Goal: Information Seeking & Learning: Learn about a topic

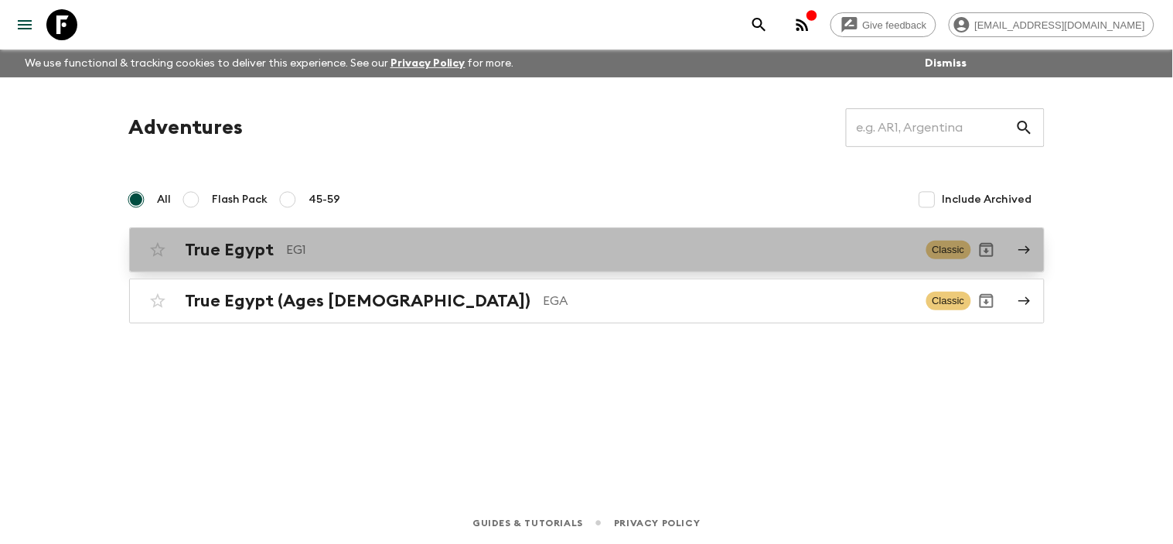
click at [1011, 248] on link "True Egypt EG1 Classic" at bounding box center [587, 249] width 916 height 45
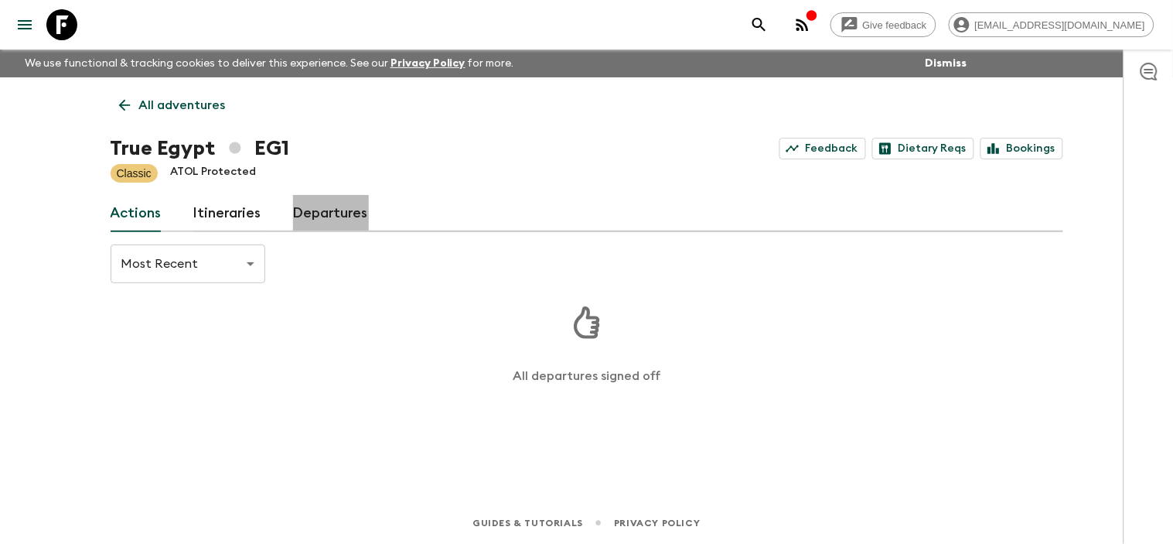
click at [336, 214] on link "Departures" at bounding box center [331, 213] width 76 height 37
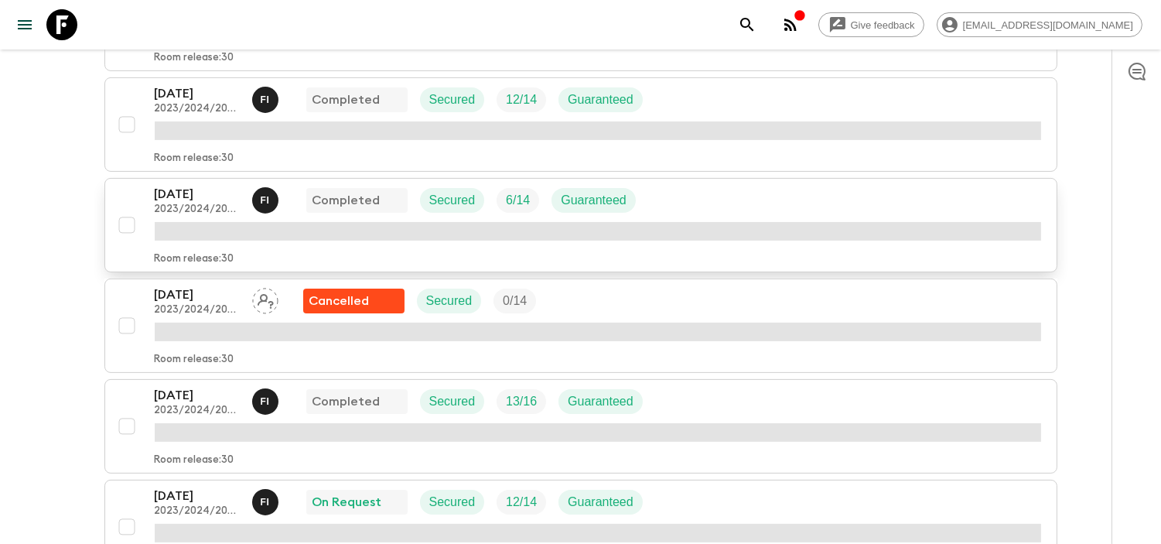
scroll to position [1202, 0]
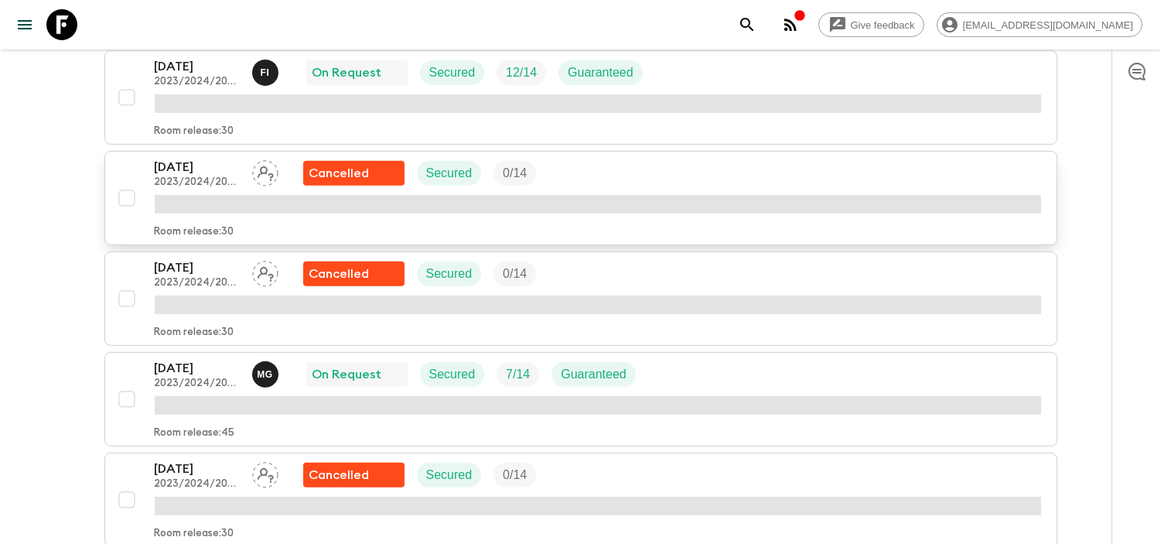
click at [204, 244] on button "[DATE] 2023/2024/2025 Cancelled Secured 0 / 14 Room release: 30" at bounding box center [580, 198] width 953 height 94
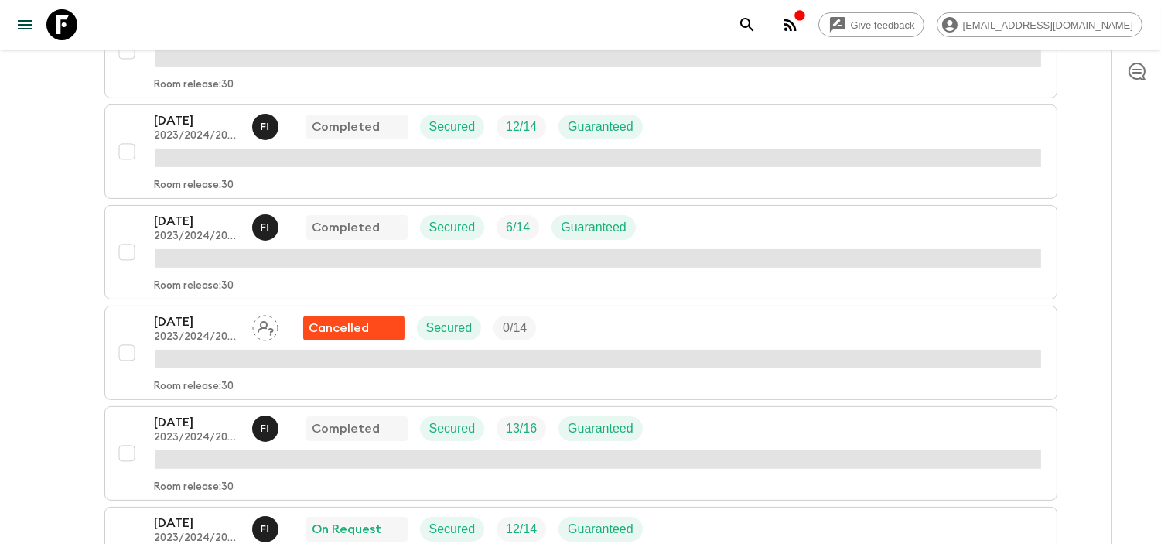
scroll to position [957, 0]
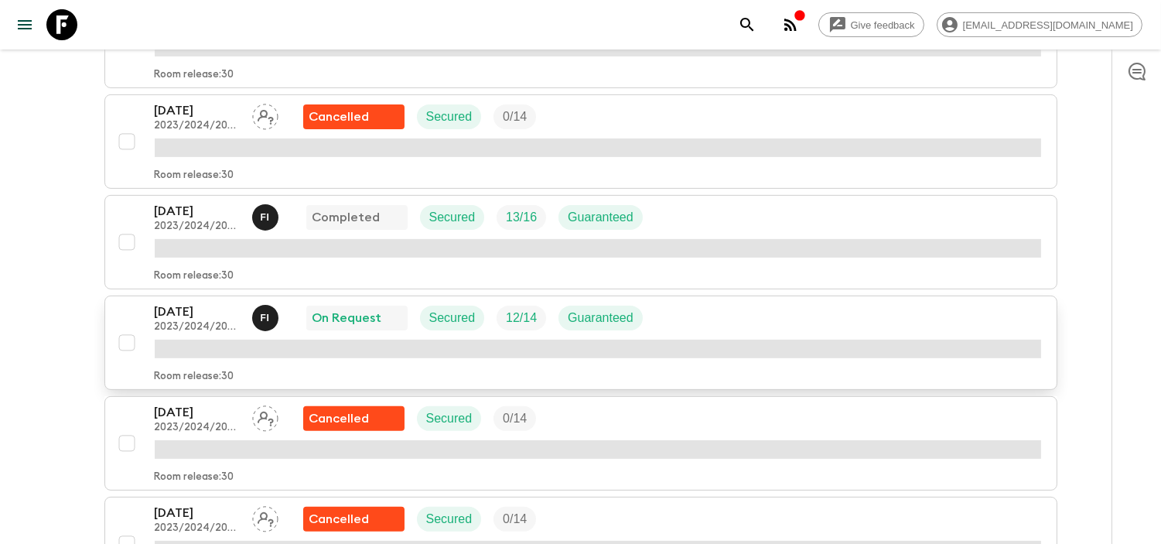
click at [187, 315] on p "[DATE]" at bounding box center [197, 311] width 85 height 19
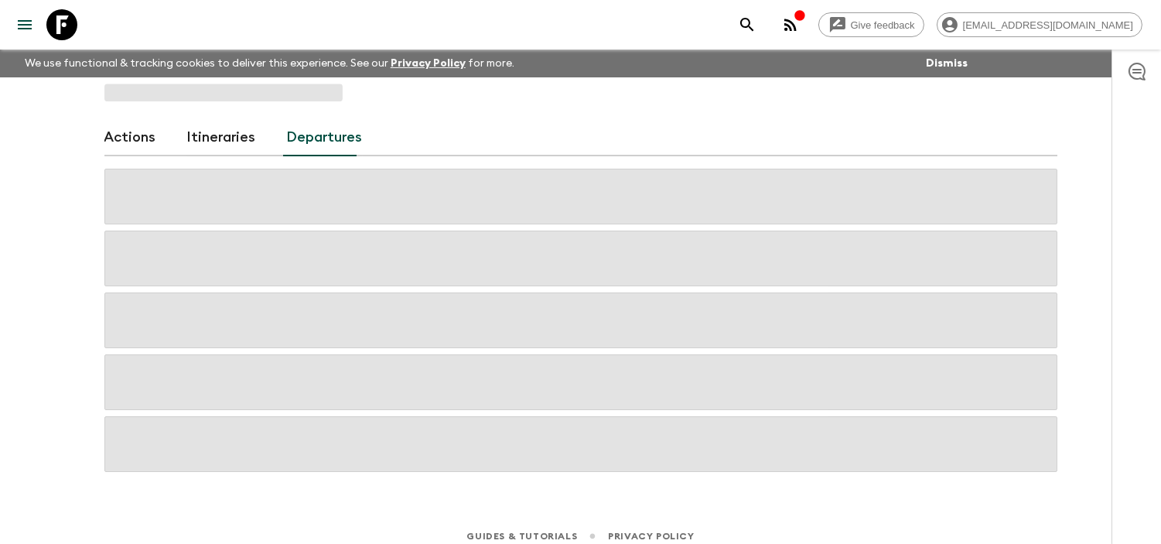
scroll to position [12, 0]
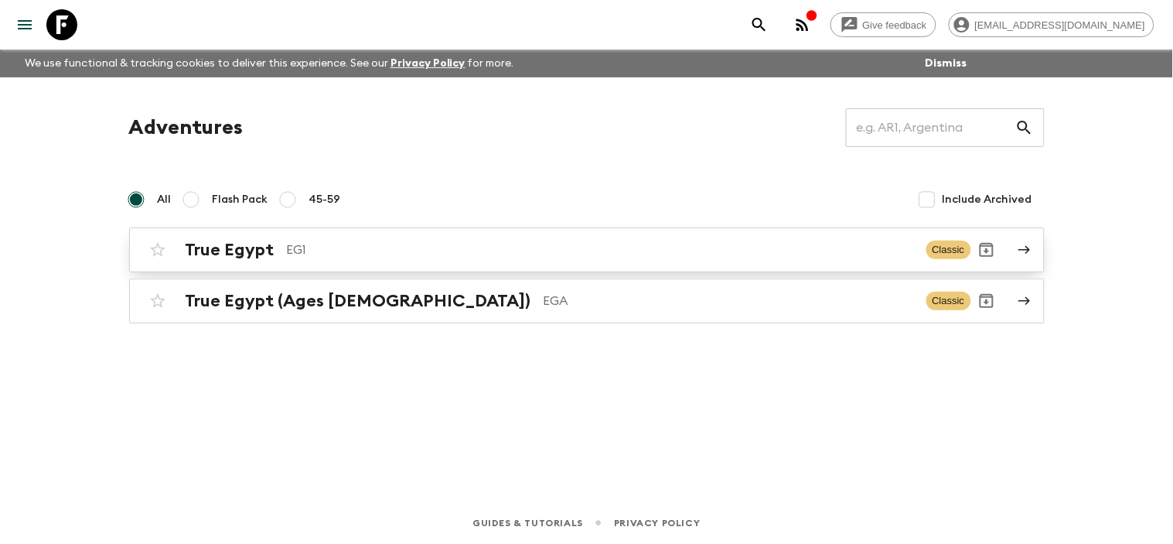
click at [1018, 251] on icon at bounding box center [1025, 250] width 14 height 14
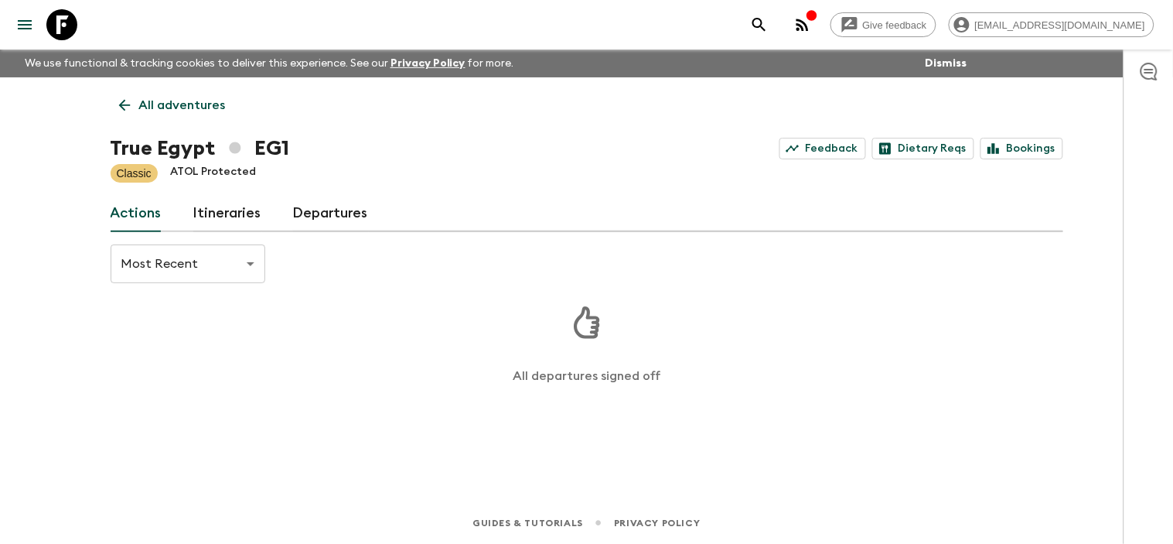
click at [229, 209] on link "Itineraries" at bounding box center [227, 213] width 69 height 37
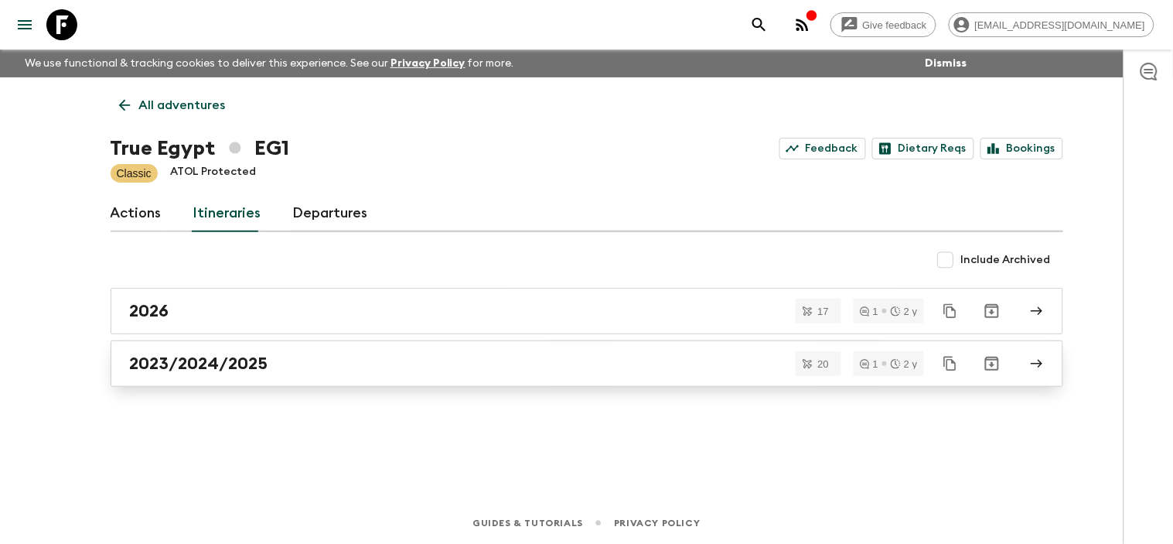
click at [1032, 367] on icon at bounding box center [1037, 363] width 14 height 14
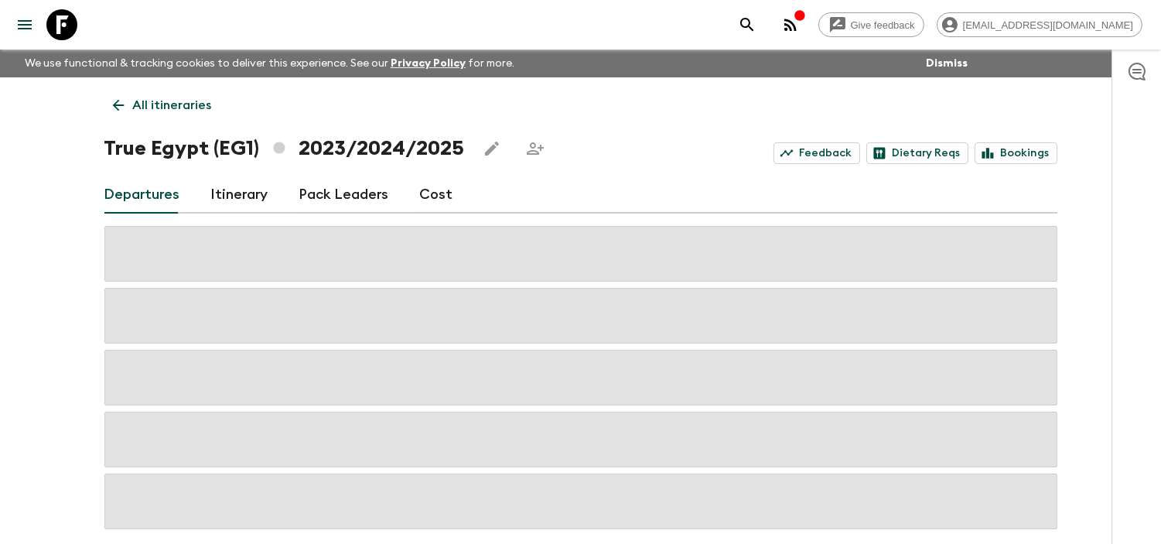
click at [431, 201] on link "Cost" at bounding box center [436, 194] width 33 height 37
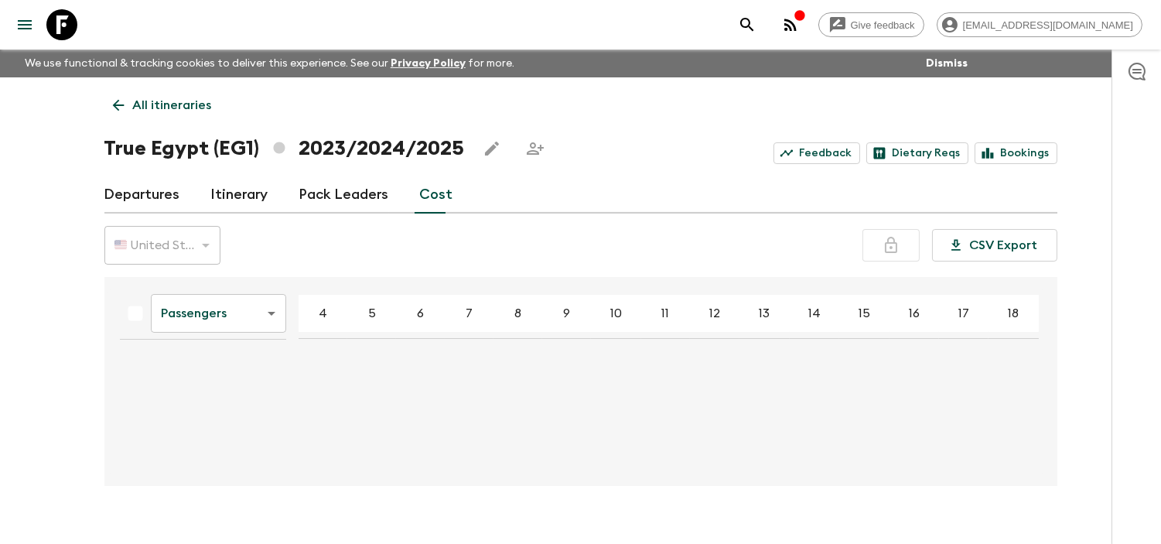
click at [160, 205] on link "Departures" at bounding box center [142, 194] width 76 height 37
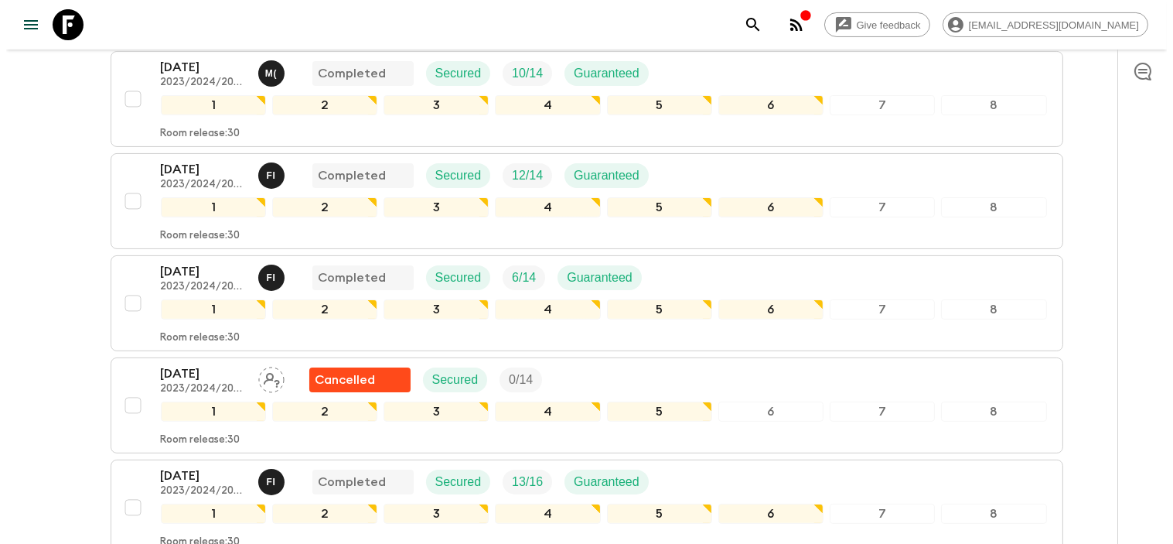
scroll to position [945, 0]
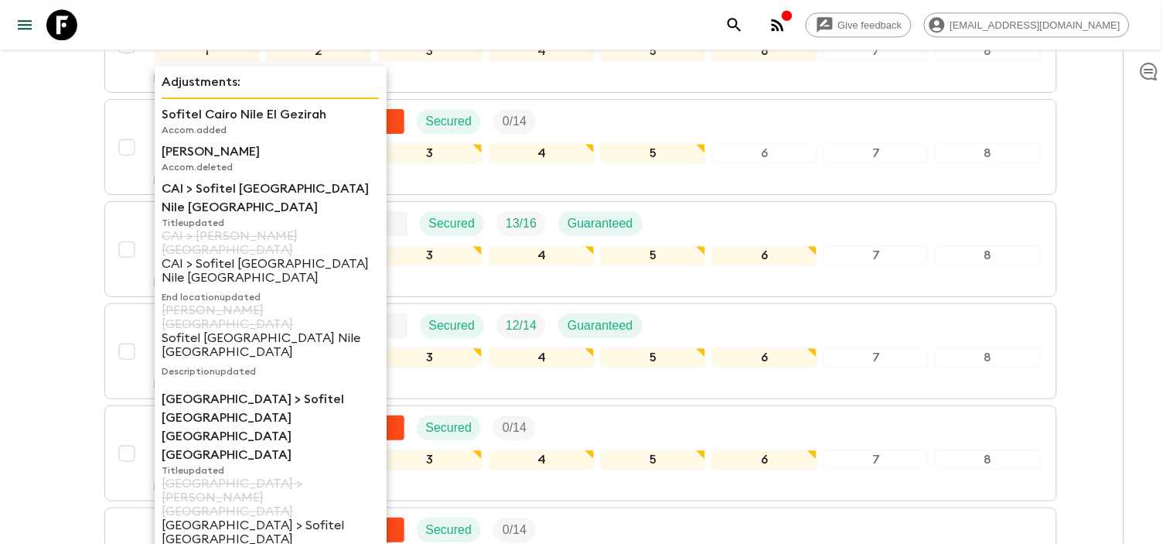
click at [181, 319] on div "CAI > [GEOGRAPHIC_DATA] Nile [GEOGRAPHIC_DATA] Title updated CAI > [PERSON_NAME…" at bounding box center [271, 281] width 218 height 204
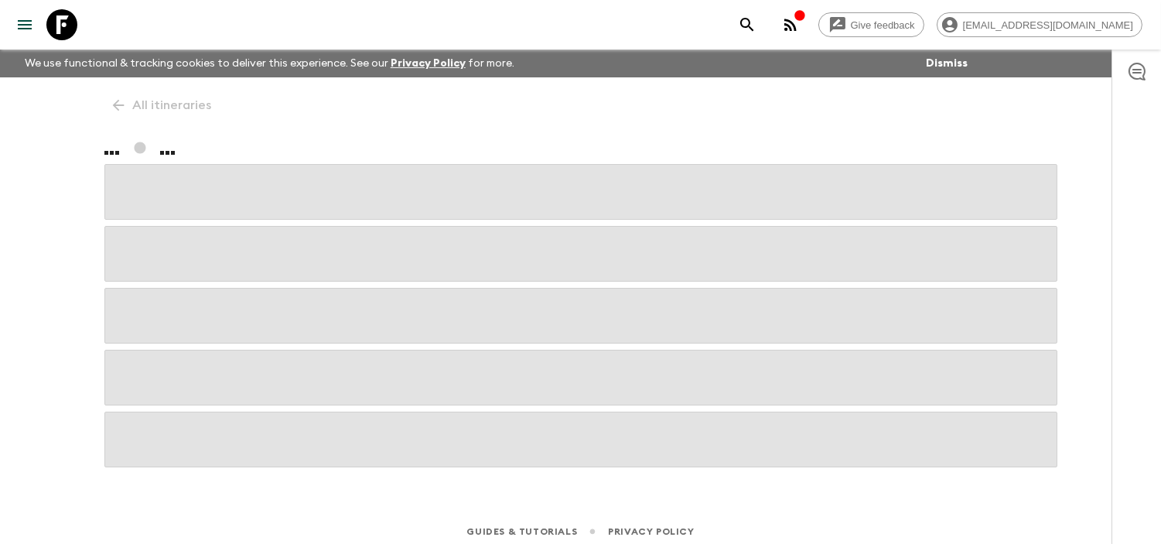
scroll to position [8, 0]
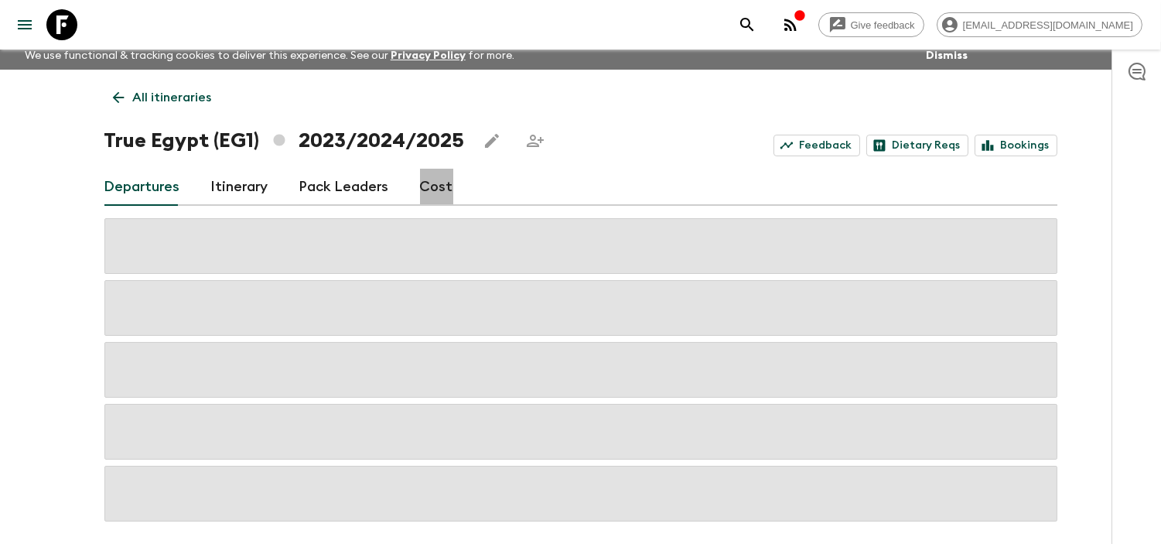
click at [436, 192] on link "Cost" at bounding box center [436, 187] width 33 height 37
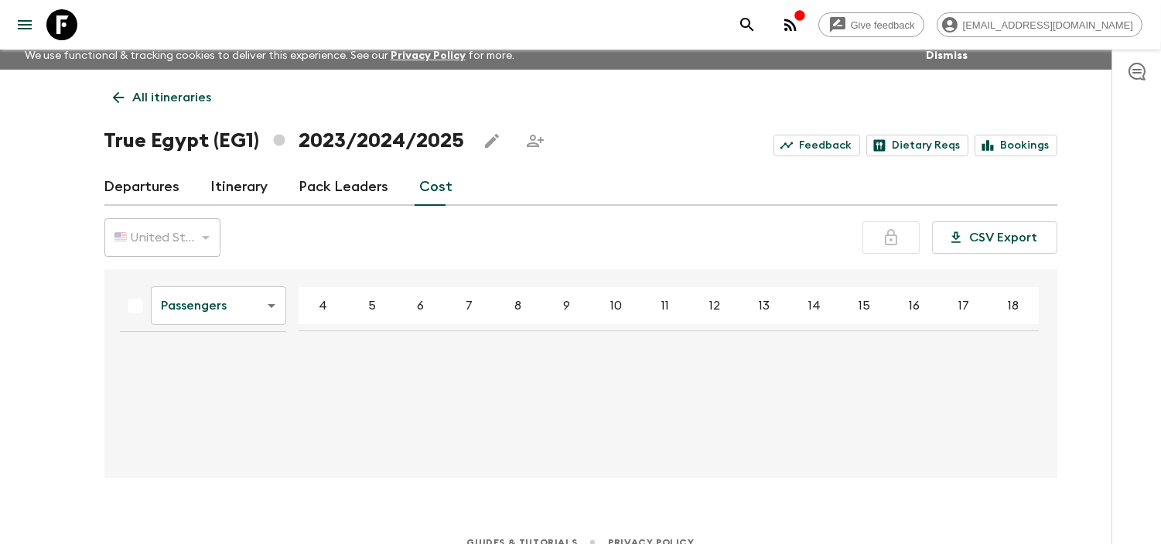
click at [436, 192] on link "Cost" at bounding box center [436, 187] width 33 height 37
click at [451, 196] on div "Departures Itinerary Pack Leaders Cost" at bounding box center [580, 187] width 953 height 37
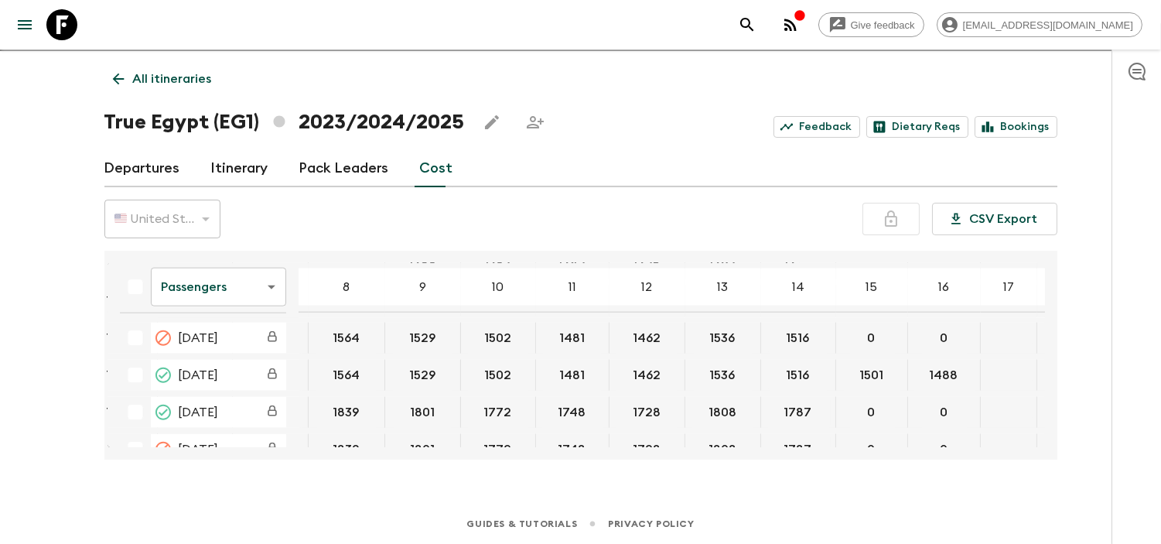
scroll to position [3676, 295]
click at [251, 283] on body "Give feedback [EMAIL_ADDRESS][DOMAIN_NAME] We use functional & tracking cookies…" at bounding box center [580, 259] width 1161 height 571
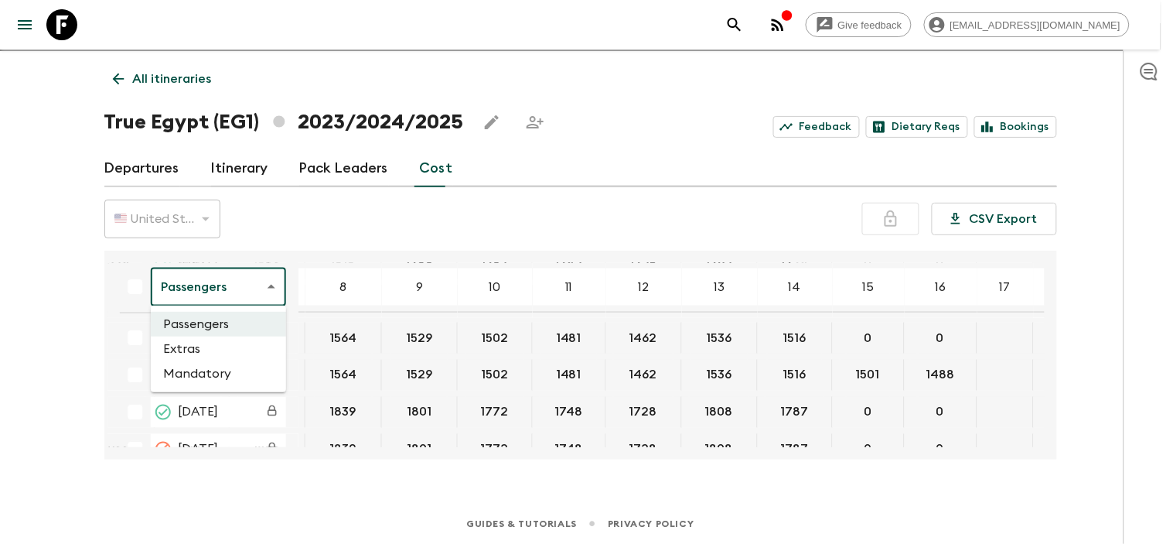
click at [240, 346] on li "Extras" at bounding box center [218, 348] width 135 height 25
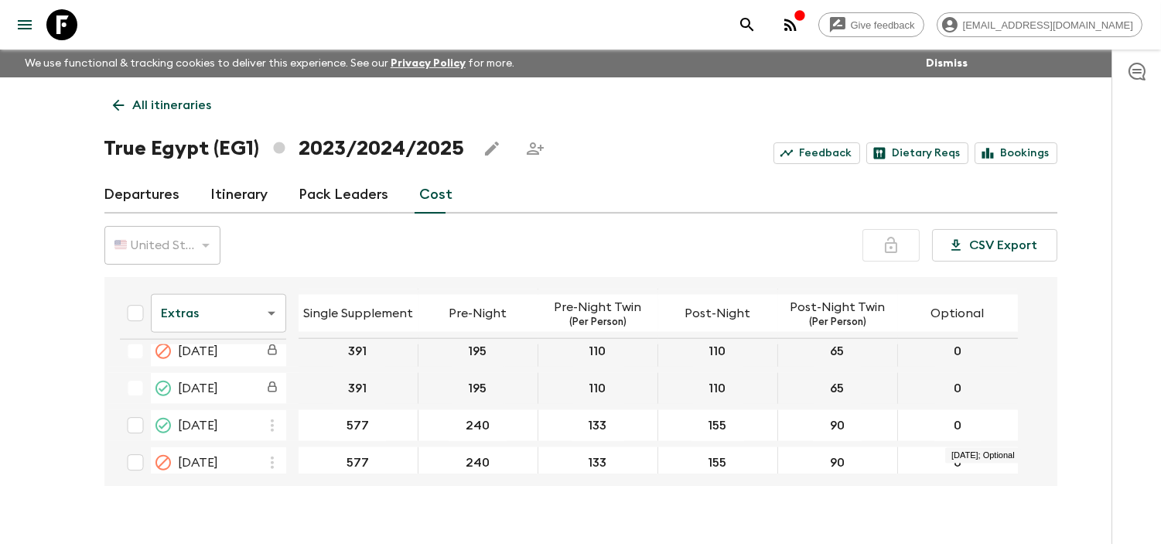
scroll to position [3670, 0]
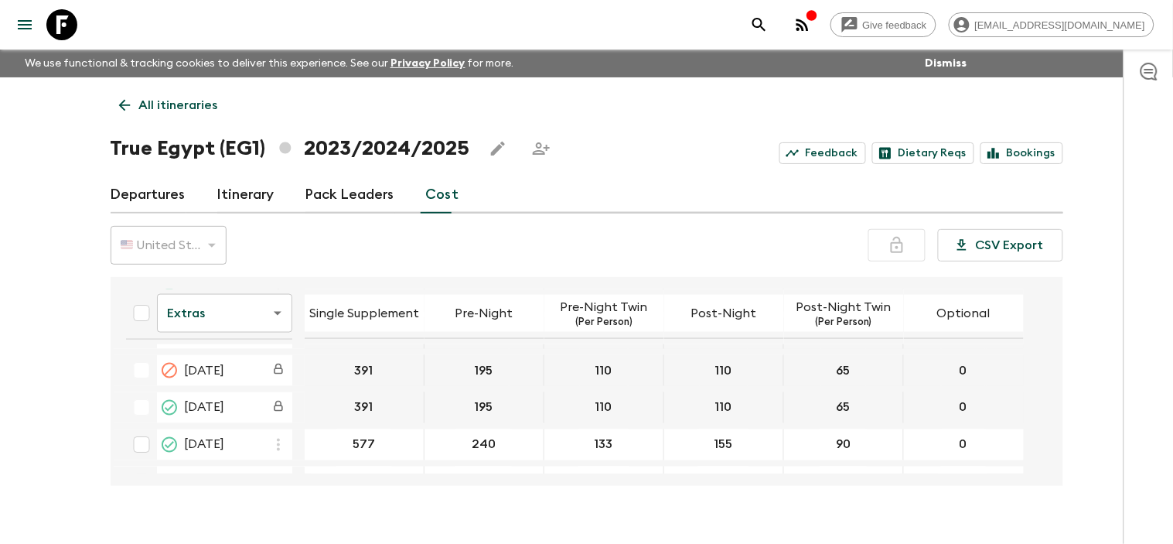
click at [250, 330] on body "Give feedback [EMAIL_ADDRESS][DOMAIN_NAME] We use functional & tracking cookies…" at bounding box center [586, 285] width 1173 height 571
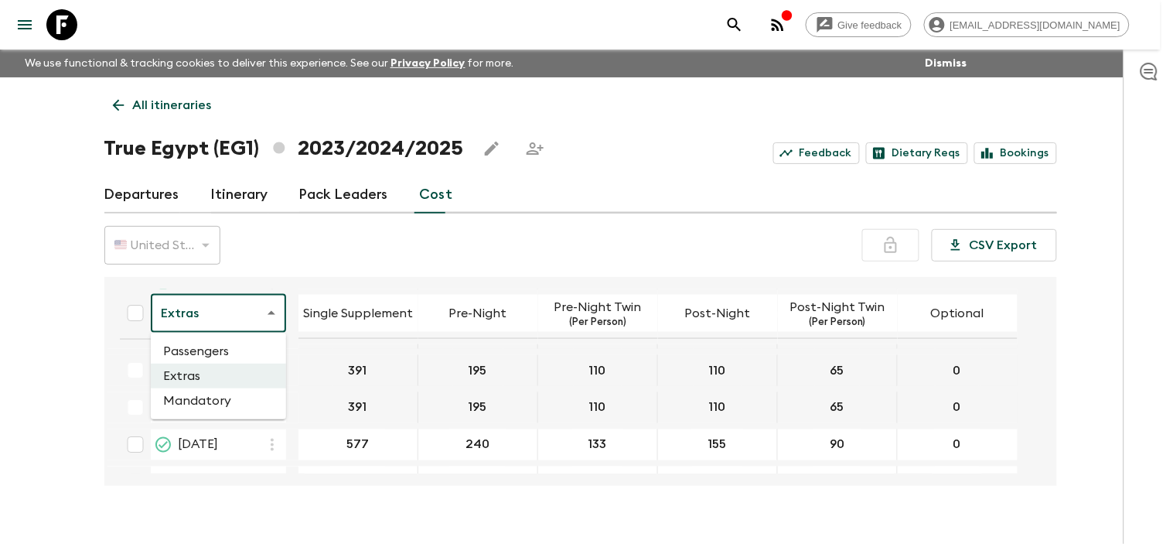
click at [465, 507] on div at bounding box center [586, 272] width 1173 height 544
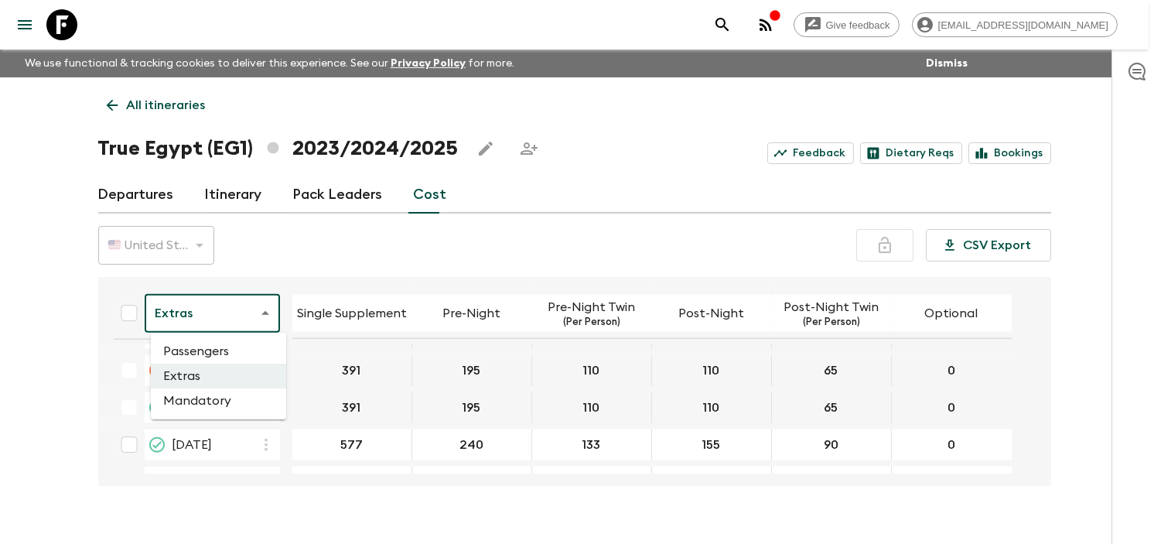
click at [255, 315] on body "Give feedback [EMAIL_ADDRESS][DOMAIN_NAME] We use functional & tracking cookies…" at bounding box center [580, 285] width 1161 height 571
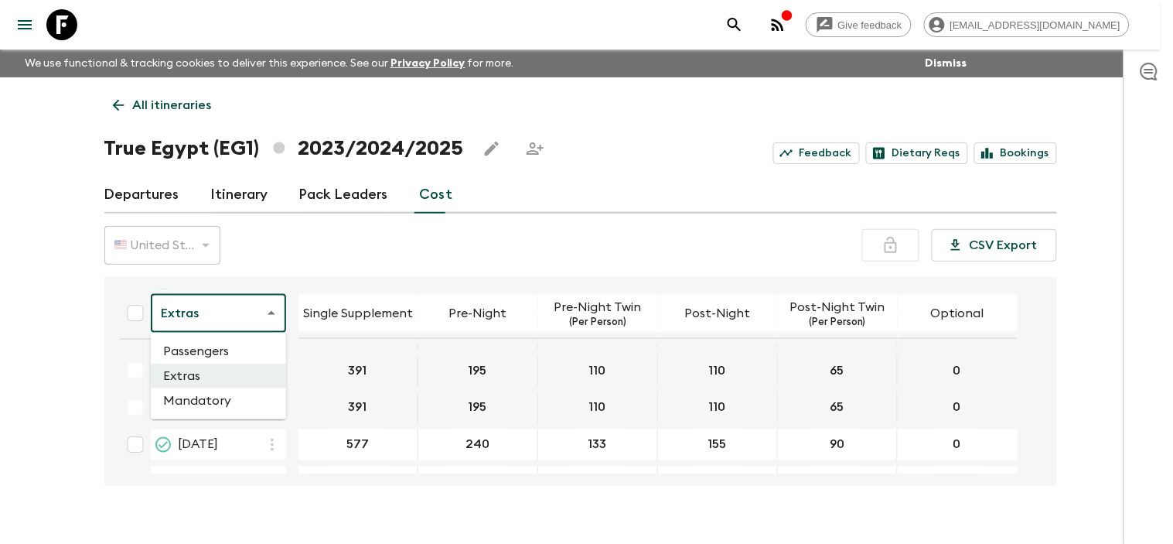
click at [232, 401] on li "Mandatory" at bounding box center [218, 400] width 135 height 25
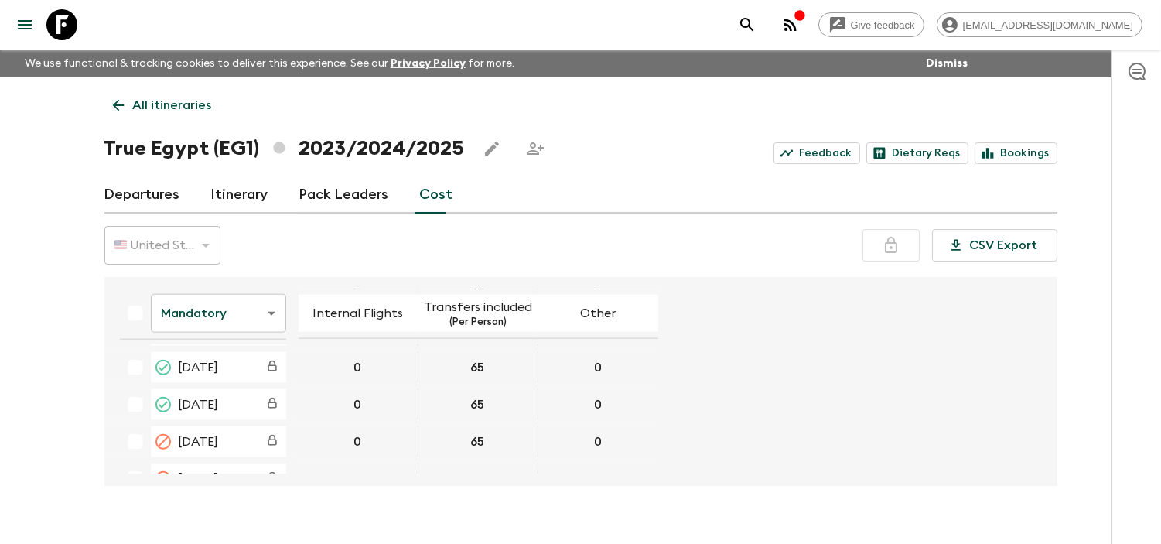
scroll to position [3670, 0]
